Goal: Task Accomplishment & Management: Manage account settings

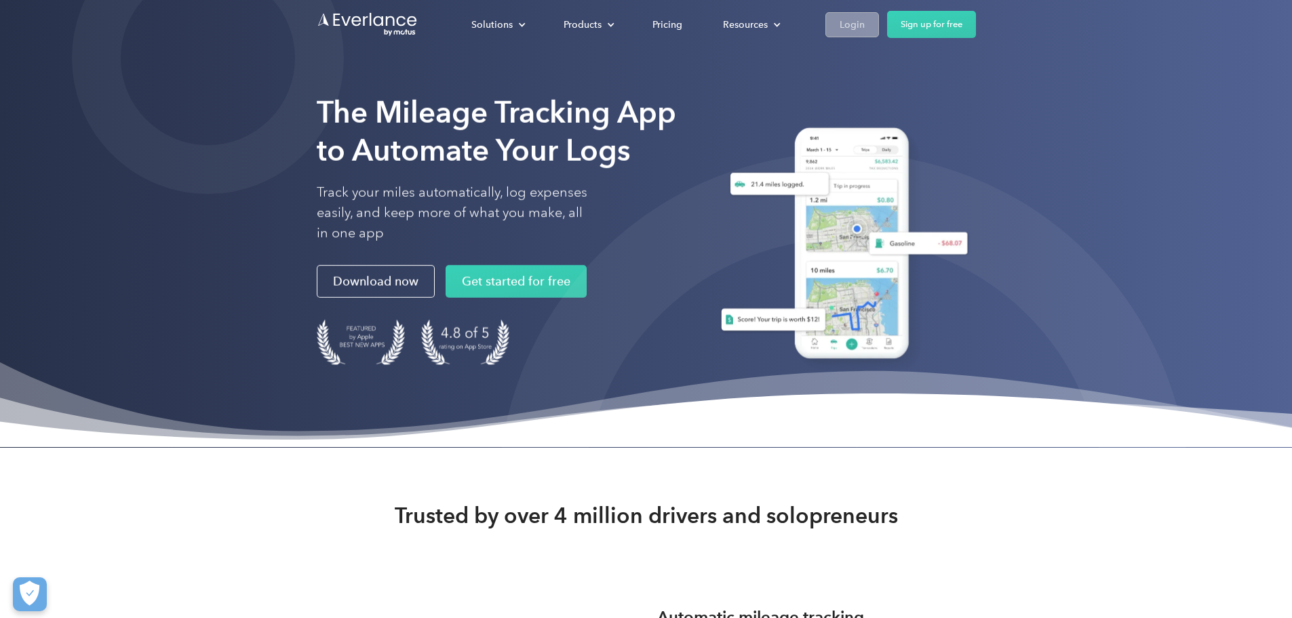
click at [865, 16] on div "Login" at bounding box center [852, 24] width 25 height 17
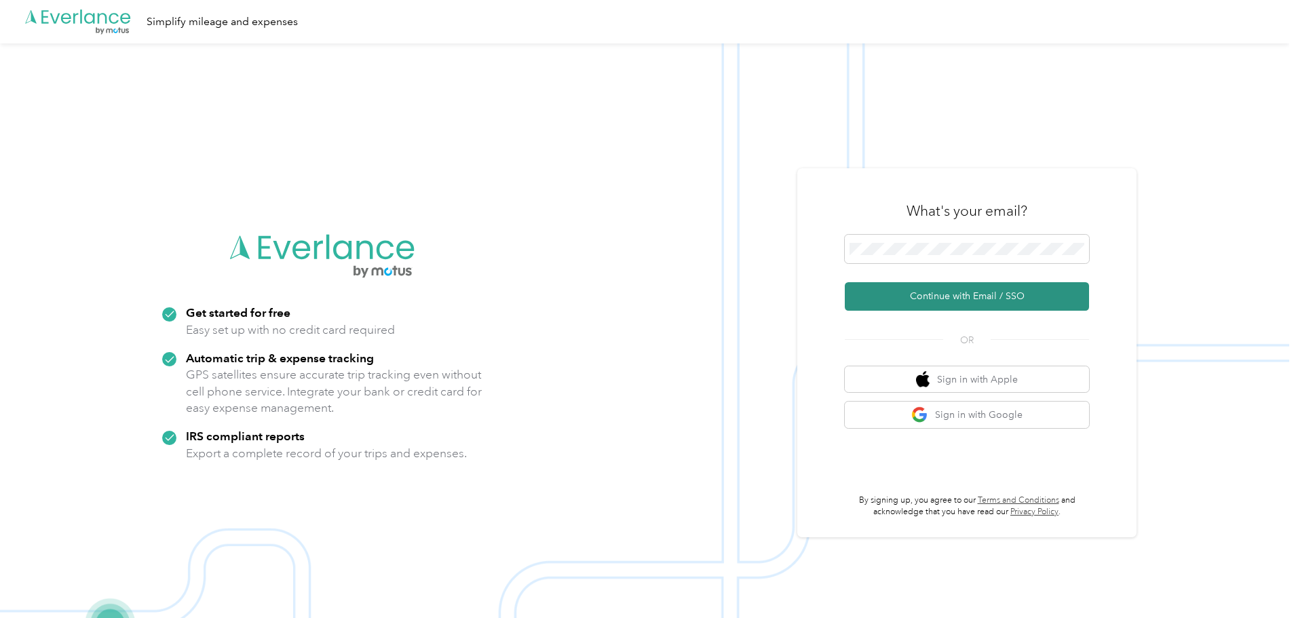
click at [948, 300] on button "Continue with Email / SSO" at bounding box center [967, 296] width 244 height 28
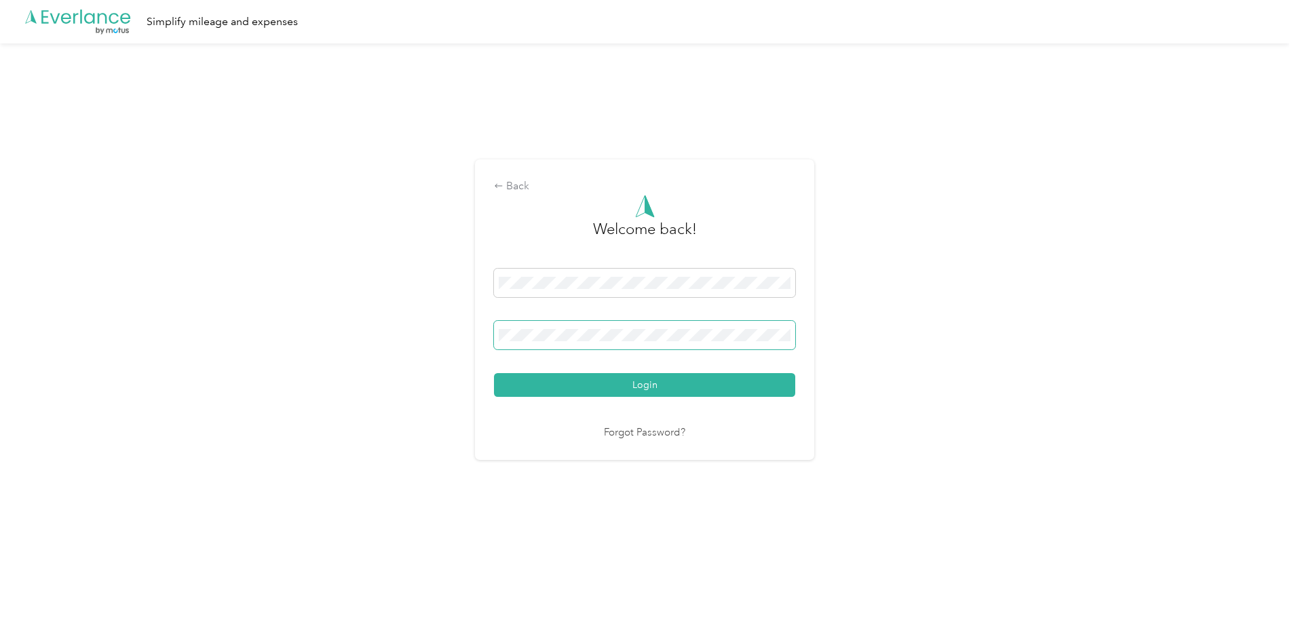
click at [622, 324] on span at bounding box center [644, 335] width 301 height 28
click at [532, 383] on button "Login" at bounding box center [644, 385] width 301 height 24
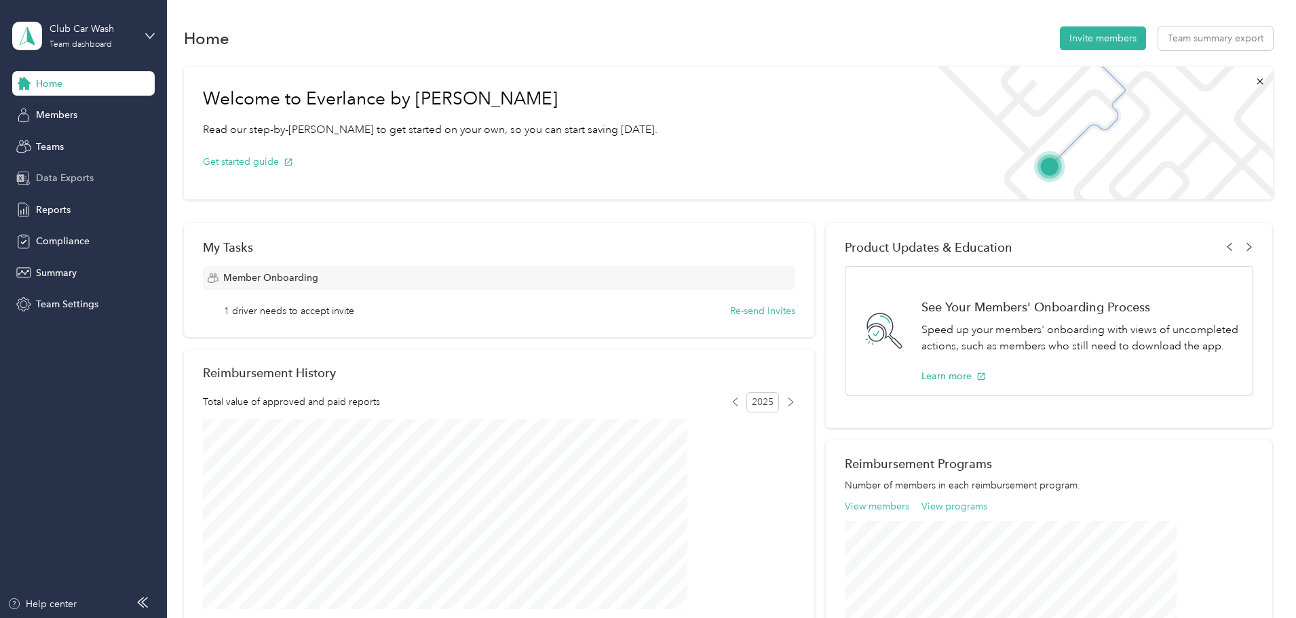
click at [54, 182] on span "Data Exports" at bounding box center [65, 178] width 58 height 14
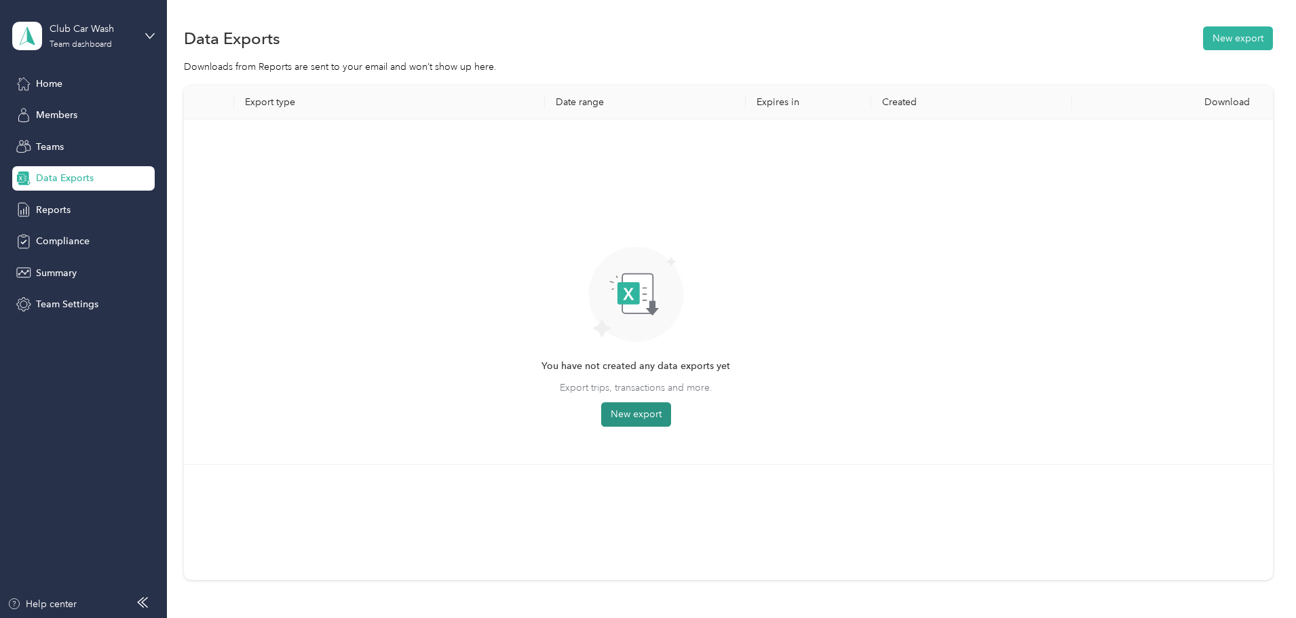
click at [671, 416] on button "New export" at bounding box center [636, 414] width 70 height 24
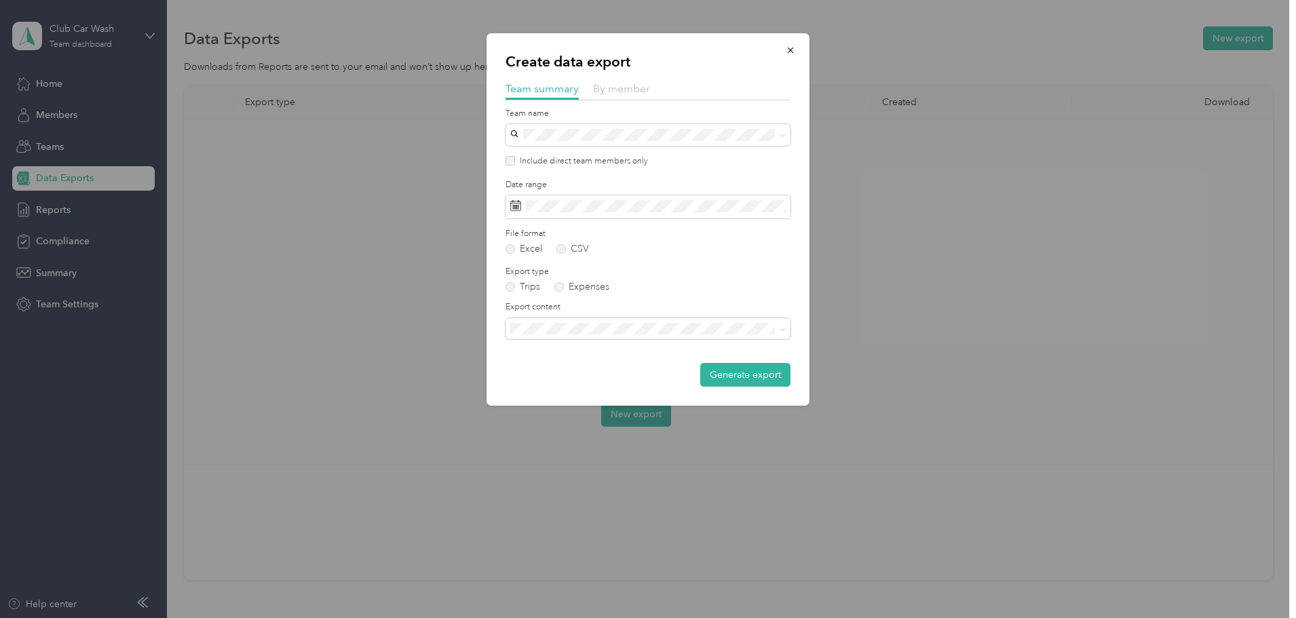
click at [613, 88] on span "By member" at bounding box center [621, 88] width 57 height 13
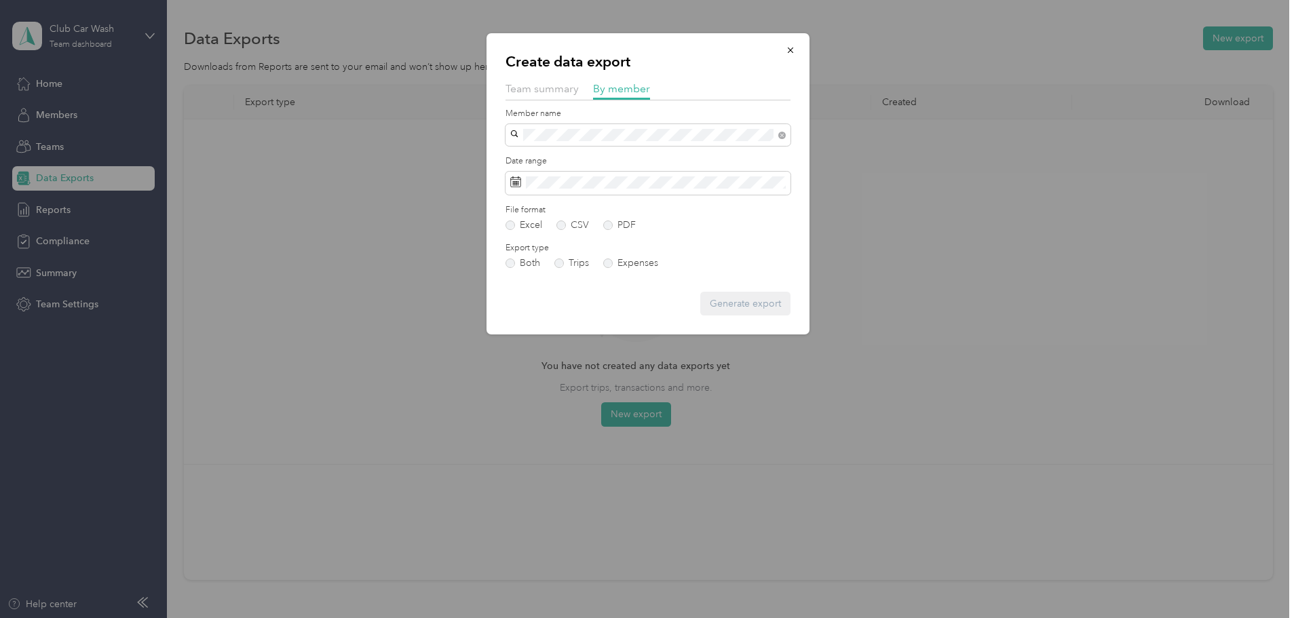
click at [550, 247] on div "Adam Fickey" at bounding box center [648, 254] width 266 height 14
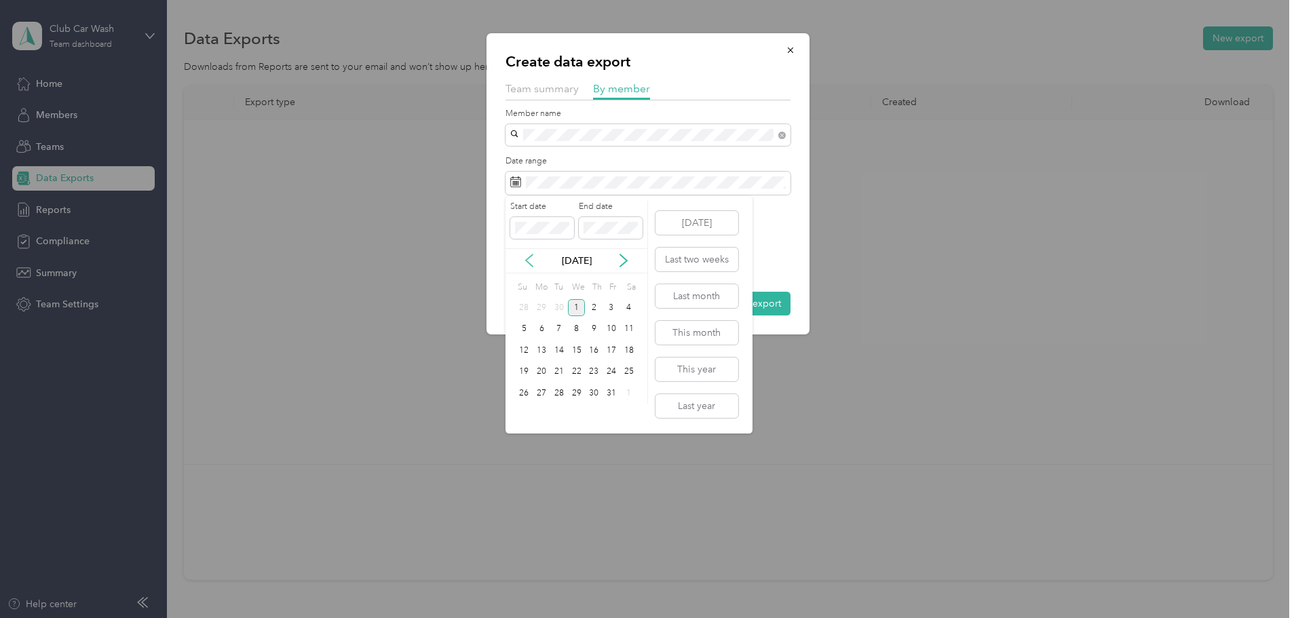
click at [523, 260] on icon at bounding box center [529, 261] width 14 height 14
click at [545, 308] on div "1" at bounding box center [541, 307] width 18 height 17
click at [562, 388] on div "30" at bounding box center [559, 393] width 18 height 17
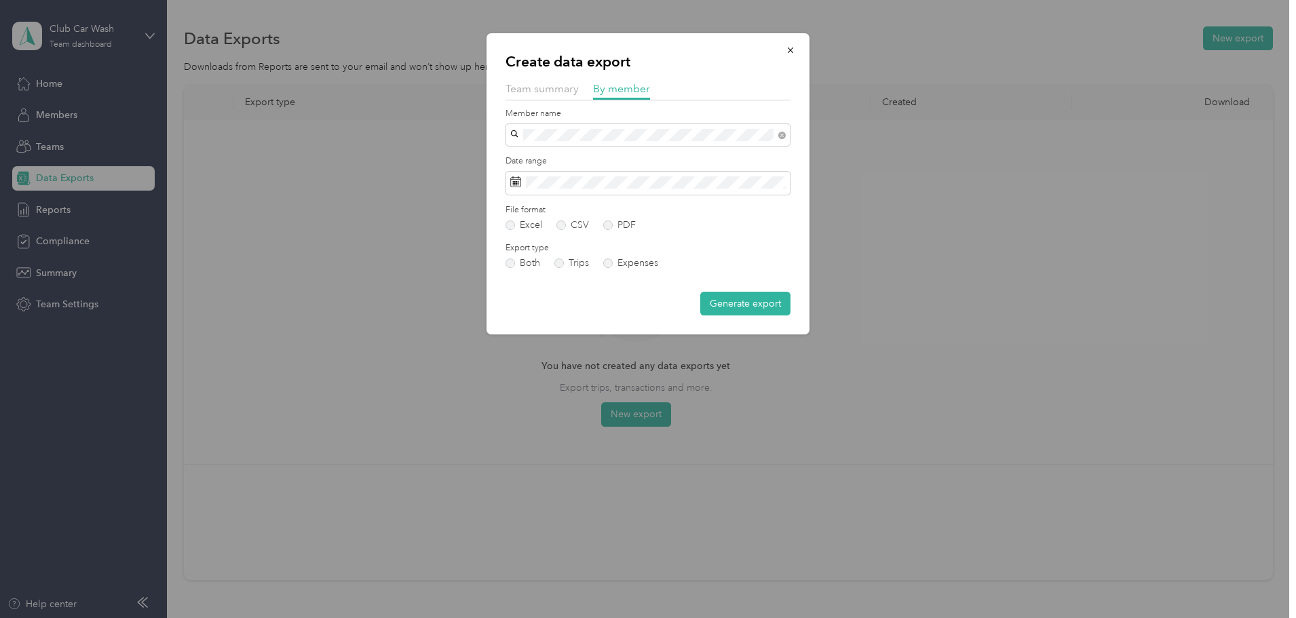
click at [609, 267] on label "Expenses" at bounding box center [630, 262] width 55 height 9
click at [743, 306] on button "Generate export" at bounding box center [745, 304] width 90 height 24
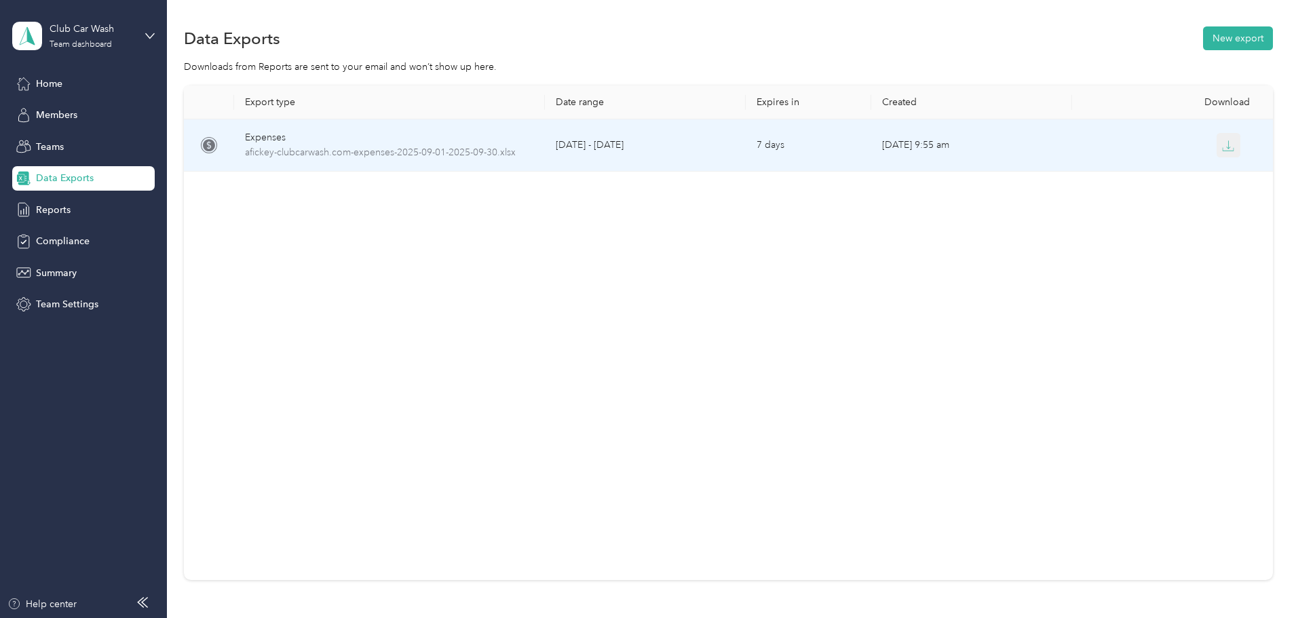
click at [1222, 147] on icon "button" at bounding box center [1228, 146] width 12 height 12
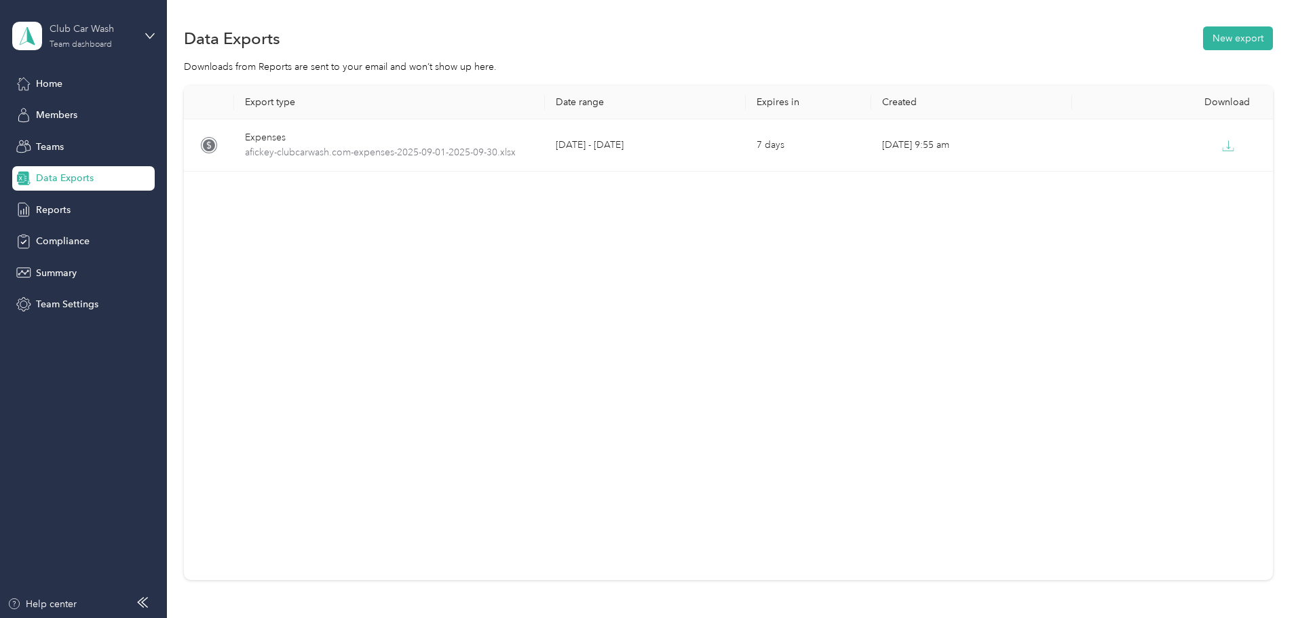
click at [89, 28] on div "Club Car Wash" at bounding box center [92, 29] width 85 height 14
click at [67, 175] on div "Log out" at bounding box center [50, 173] width 52 height 14
